Goal: Find specific page/section: Find specific page/section

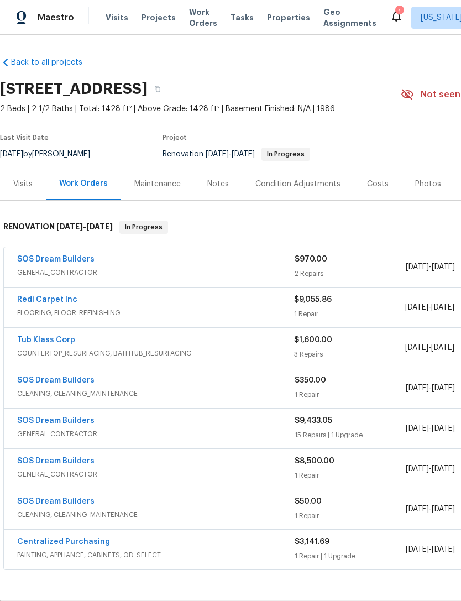
click at [276, 22] on span "Properties" at bounding box center [288, 17] width 43 height 11
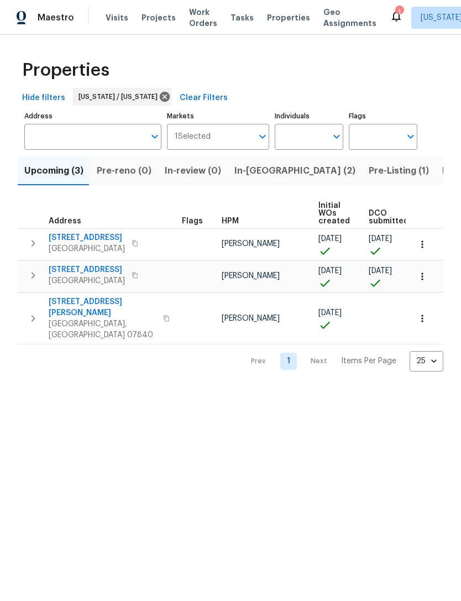
click at [255, 169] on span "In-[GEOGRAPHIC_DATA] (2)" at bounding box center [294, 170] width 121 height 15
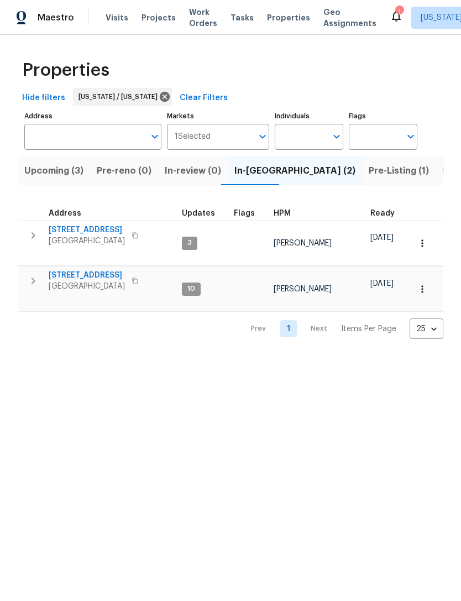
scroll to position [6, -2]
click at [369, 170] on span "Pre-Listing (1)" at bounding box center [399, 170] width 60 height 15
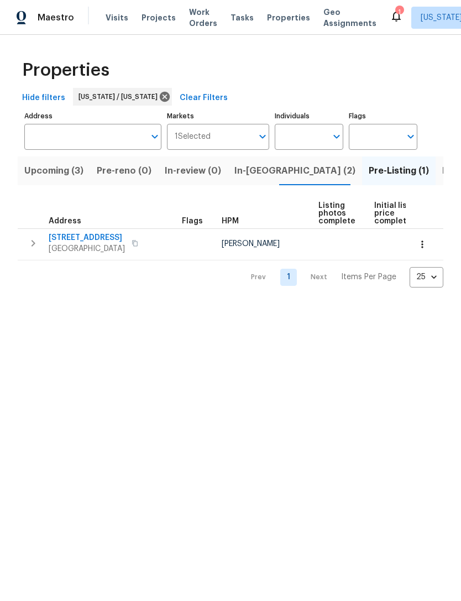
click at [442, 169] on span "Listed (18)" at bounding box center [465, 170] width 46 height 15
